Goal: Find specific page/section: Find specific page/section

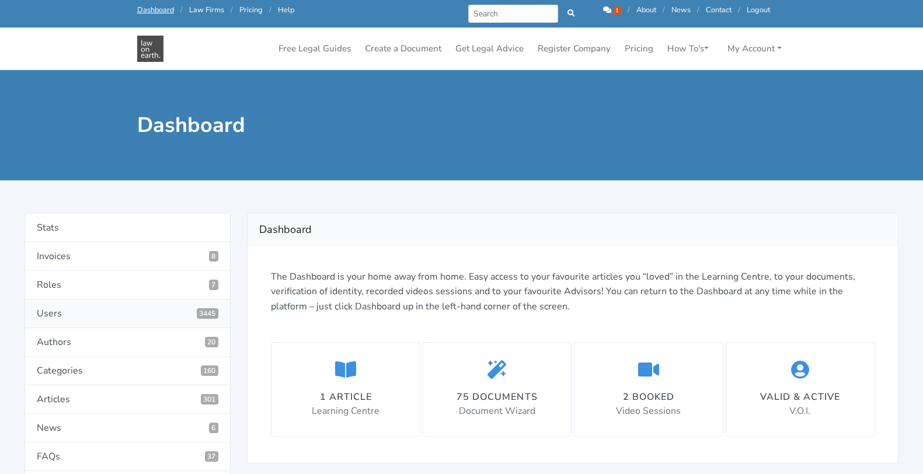
click at [91, 306] on link "Users 3445" at bounding box center [128, 313] width 206 height 29
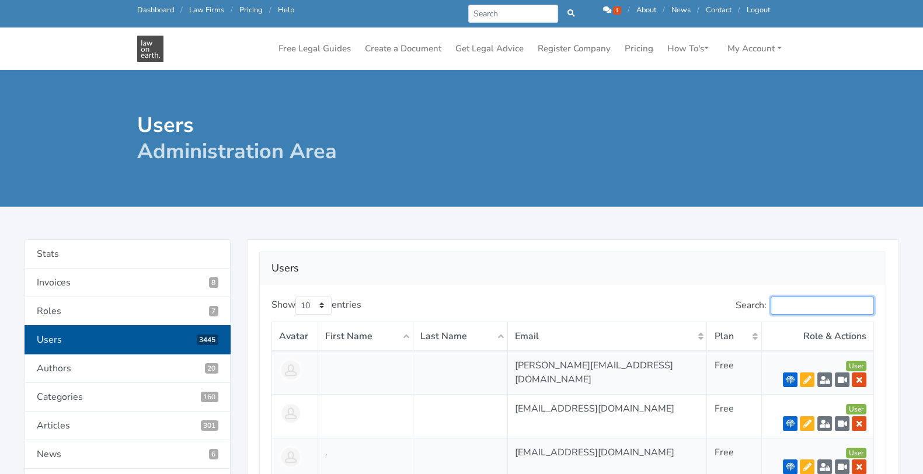
click at [793, 303] on input "Search:" at bounding box center [822, 306] width 103 height 18
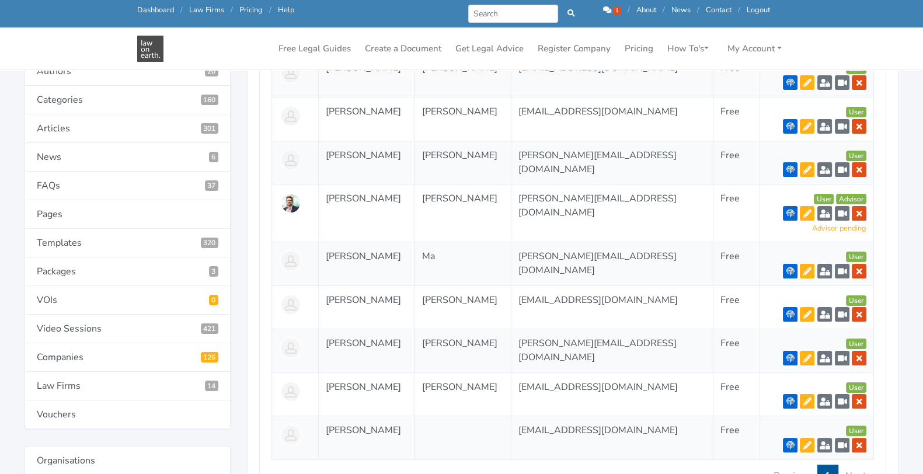
scroll to position [274, 0]
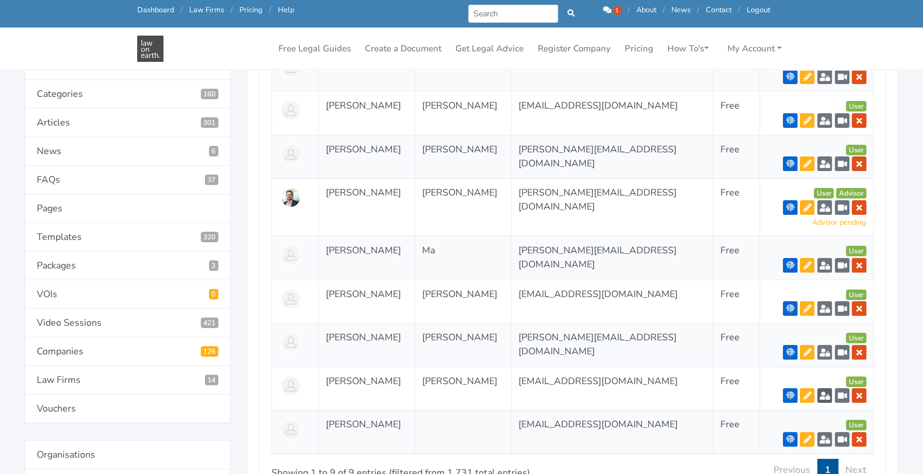
type input "jonatha"
click at [826, 392] on icon at bounding box center [825, 396] width 11 height 8
